Goal: Task Accomplishment & Management: Complete application form

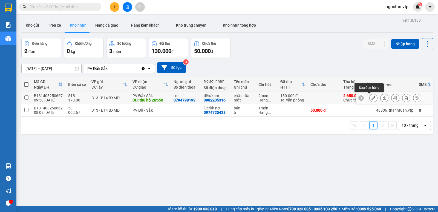
click at [372, 97] on icon at bounding box center [374, 98] width 4 height 4
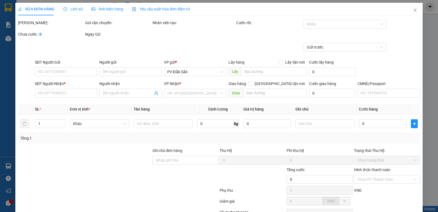
type input "5.000"
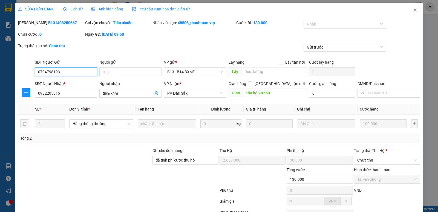
type input "0794798193"
type input "linh"
type input "0982205316"
type input "tiến/knm"
type input "thu hộ 2tr650"
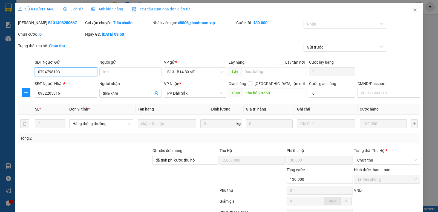
type input "đã tính phí cước thu hộ"
type input "2.650.000"
type input "30.000"
type input "130.000"
drag, startPoint x: 63, startPoint y: 93, endPoint x: 7, endPoint y: 99, distance: 55.6
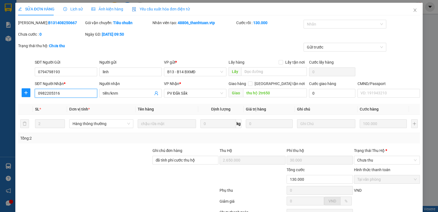
click at [9, 99] on div "SỬA ĐƠN HÀNG Lịch sử Ảnh kiện hàng Yêu cầu xuất hóa đơn điện tử Total Paid Fee …" at bounding box center [219, 106] width 438 height 212
drag, startPoint x: 65, startPoint y: 70, endPoint x: 0, endPoint y: 84, distance: 66.2
click at [1, 74] on div "SỬA ĐƠN HÀNG Lịch sử Ảnh kiện hàng Yêu cầu xuất hóa đơn điện tử Total Paid Fee …" at bounding box center [219, 106] width 438 height 212
drag, startPoint x: 61, startPoint y: 22, endPoint x: 32, endPoint y: 24, distance: 28.6
click at [32, 24] on div "Mã ĐH: B131408250667" at bounding box center [51, 23] width 66 height 6
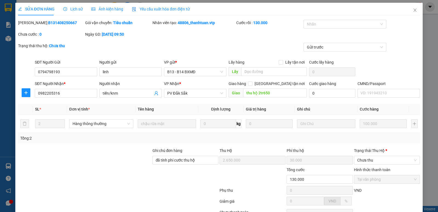
copy b "B131408250667"
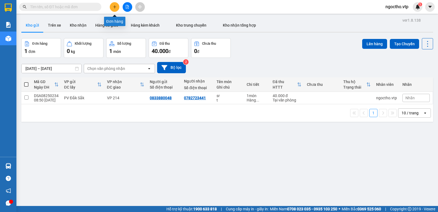
click at [115, 7] on icon "plus" at bounding box center [114, 7] width 3 height 0
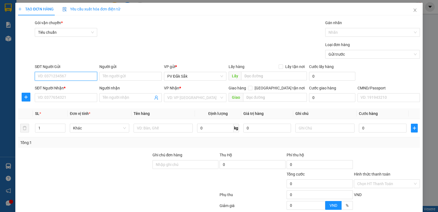
click at [50, 75] on input "SĐT Người Gửi" at bounding box center [66, 76] width 62 height 9
paste input "0982205316"
type input "0982205316"
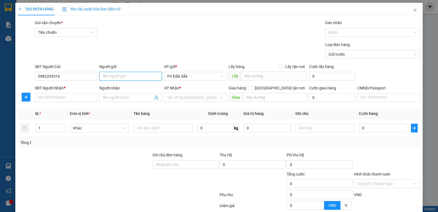
click at [116, 79] on input "Người gửi" at bounding box center [130, 76] width 62 height 9
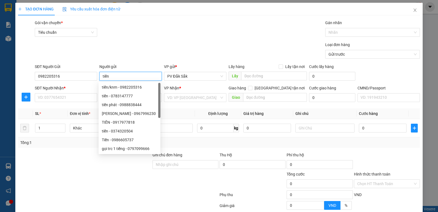
type input "tiến"
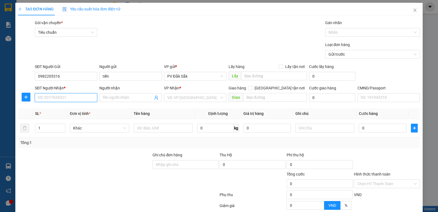
click at [47, 100] on input "SĐT Người Nhận *" at bounding box center [66, 97] width 62 height 9
paste input "0794798193"
type input "0794798193"
click at [107, 102] on div "Người nhận Tên người nhận" at bounding box center [130, 94] width 62 height 19
click at [108, 98] on input "Người nhận" at bounding box center [128, 98] width 50 height 6
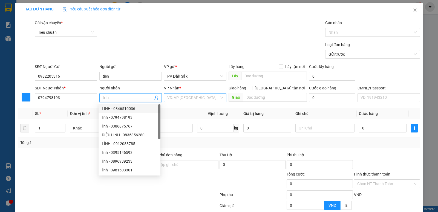
type input "linh"
click at [171, 100] on input "search" at bounding box center [193, 97] width 52 height 8
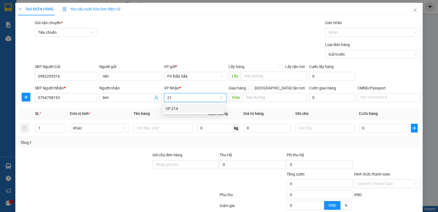
type input "214"
click at [169, 108] on div "VP 214" at bounding box center [193, 108] width 55 height 6
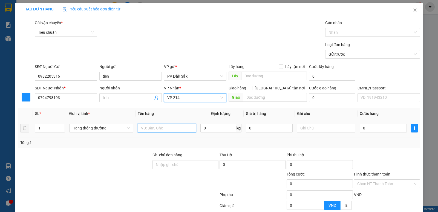
click at [138, 126] on input "text" at bounding box center [167, 128] width 58 height 9
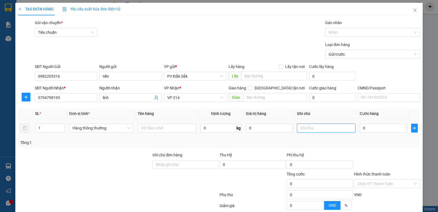
click at [313, 129] on input "text" at bounding box center [326, 128] width 58 height 9
type input "bì"
click at [367, 160] on div at bounding box center [387, 161] width 67 height 19
click at [367, 128] on input "0" at bounding box center [383, 128] width 47 height 9
click at [362, 175] on label "Hình thức thanh toán" at bounding box center [372, 174] width 36 height 4
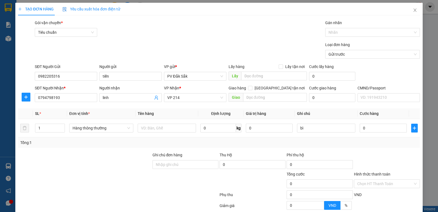
click at [362, 179] on input "Hình thức thanh toán" at bounding box center [386, 183] width 56 height 8
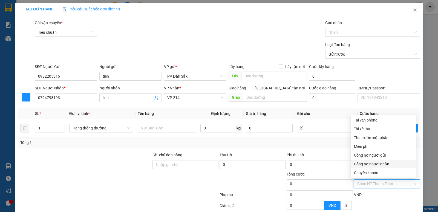
click at [329, 151] on div "Transit Pickup Surcharge Ids Transit Deliver Surcharge Ids Transit Deliver Surc…" at bounding box center [219, 136] width 402 height 233
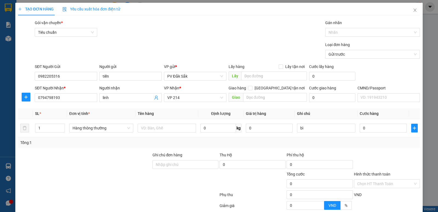
click at [379, 158] on div at bounding box center [387, 161] width 67 height 19
click at [368, 156] on div at bounding box center [387, 161] width 67 height 19
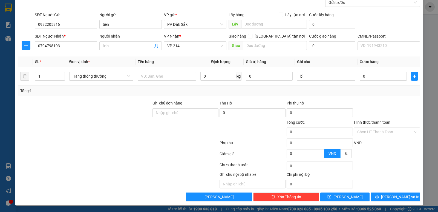
click at [314, 105] on div "Phí thu hộ" at bounding box center [320, 104] width 66 height 8
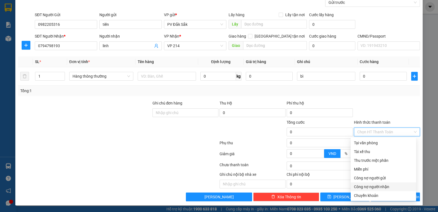
click at [358, 133] on input "Hình thức thanh toán" at bounding box center [386, 132] width 56 height 8
click at [321, 102] on div "Phí thu hộ" at bounding box center [320, 104] width 66 height 8
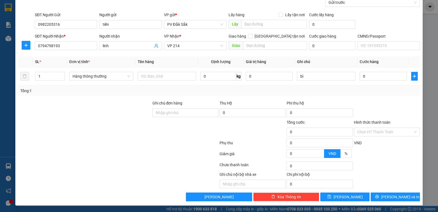
click at [370, 100] on div at bounding box center [387, 109] width 67 height 19
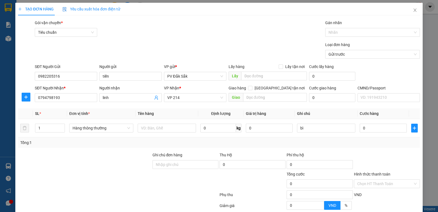
click at [79, 138] on div "Tổng: 1" at bounding box center [219, 142] width 402 height 10
click at [88, 135] on td "Hàng thông thường" at bounding box center [101, 128] width 68 height 18
click at [141, 134] on td at bounding box center [167, 128] width 63 height 18
click at [148, 127] on input "text" at bounding box center [167, 128] width 58 height 9
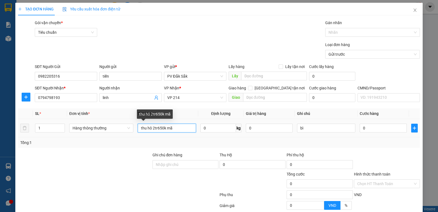
paste input "B131408250667"
type input "thu hô 2tr650k mã B131408250667"
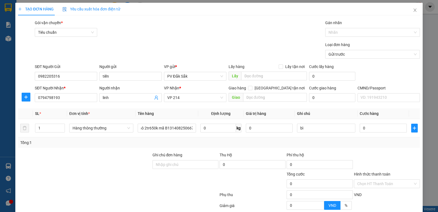
click at [329, 150] on div "Transit Pickup Surcharge Ids Transit Deliver Surcharge Ids Transit Deliver Surc…" at bounding box center [219, 136] width 402 height 233
click at [289, 168] on input "0" at bounding box center [320, 164] width 66 height 9
click at [356, 175] on label "Hình thức thanh toán" at bounding box center [372, 174] width 36 height 4
click at [358, 179] on input "Hình thức thanh toán" at bounding box center [386, 183] width 56 height 8
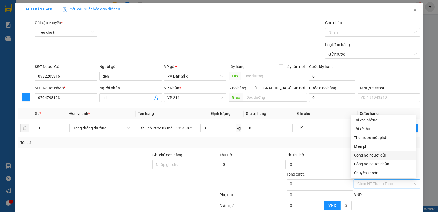
scroll to position [27, 0]
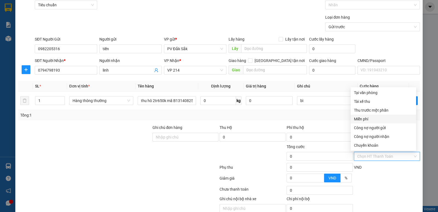
click at [365, 119] on div "Miễn phí" at bounding box center [383, 119] width 59 height 6
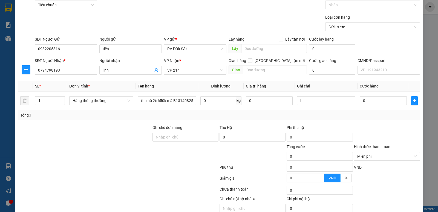
click at [366, 135] on div at bounding box center [387, 133] width 67 height 19
click at [362, 144] on div "Hình thức thanh toán" at bounding box center [387, 148] width 66 height 8
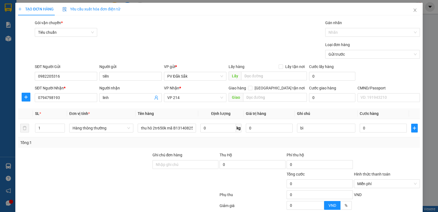
scroll to position [52, 0]
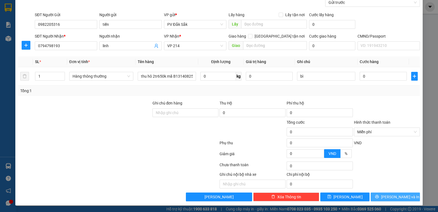
drag, startPoint x: 387, startPoint y: 197, endPoint x: 383, endPoint y: 191, distance: 7.8
click at [387, 197] on span "[PERSON_NAME] và In" at bounding box center [400, 197] width 38 height 6
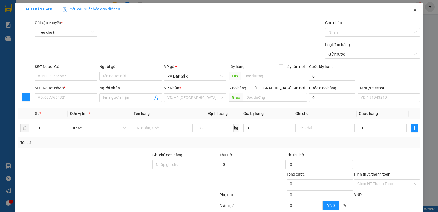
click at [413, 10] on icon "close" at bounding box center [415, 10] width 4 height 4
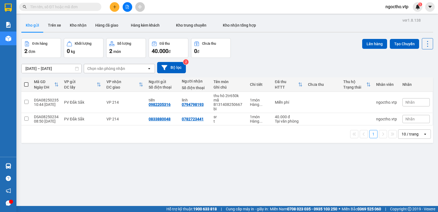
click at [36, 26] on button "Kho gửi" at bounding box center [32, 25] width 22 height 13
click at [80, 27] on button "Kho nhận" at bounding box center [77, 25] width 25 height 13
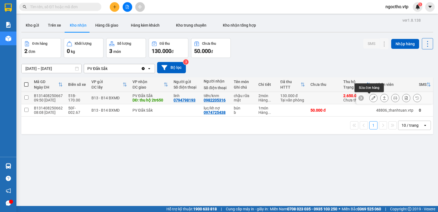
click at [370, 95] on button at bounding box center [374, 98] width 8 height 10
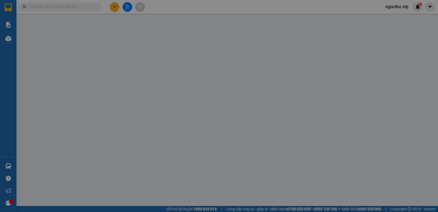
type input "0794798193"
type input "linh"
type input "0982205316"
type input "tiến/knm"
type input "thu hộ 2tr650"
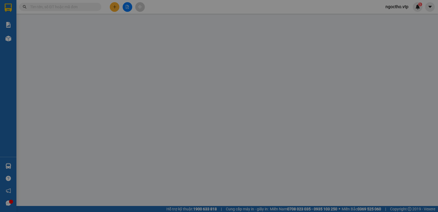
type input "đã tính phí cước thu hộ"
type input "2.650.000"
type input "30.000"
type input "130.000"
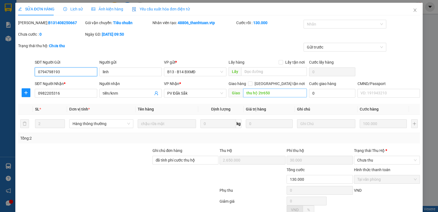
type input "5.000"
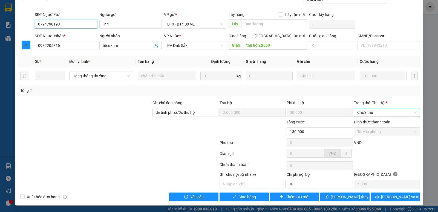
click at [367, 113] on span "Chưa thu" at bounding box center [387, 112] width 59 height 8
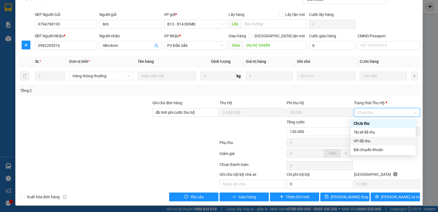
drag, startPoint x: 357, startPoint y: 144, endPoint x: 355, endPoint y: 141, distance: 3.5
click at [356, 144] on div "VP đã thu" at bounding box center [383, 141] width 59 height 6
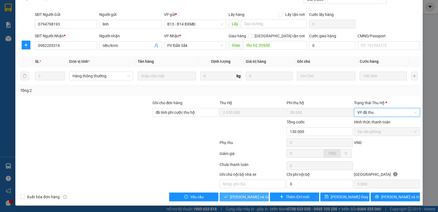
click at [238, 195] on span "[PERSON_NAME] và Giao hàng" at bounding box center [256, 197] width 53 height 6
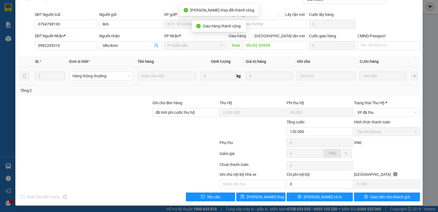
scroll to position [0, 0]
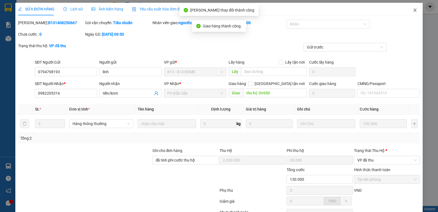
click at [413, 10] on icon "close" at bounding box center [415, 10] width 4 height 4
